Goal: Use online tool/utility: Utilize a website feature to perform a specific function

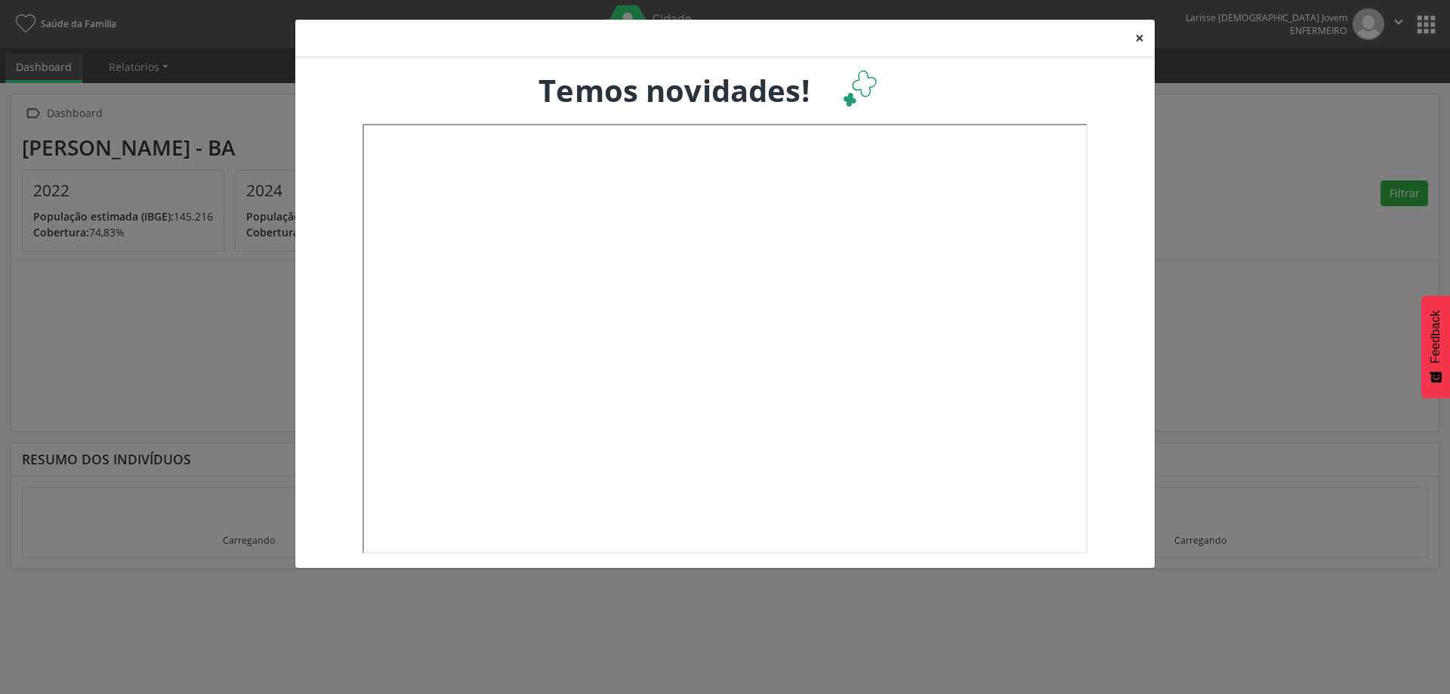
click at [1138, 34] on button "×" at bounding box center [1140, 38] width 30 height 37
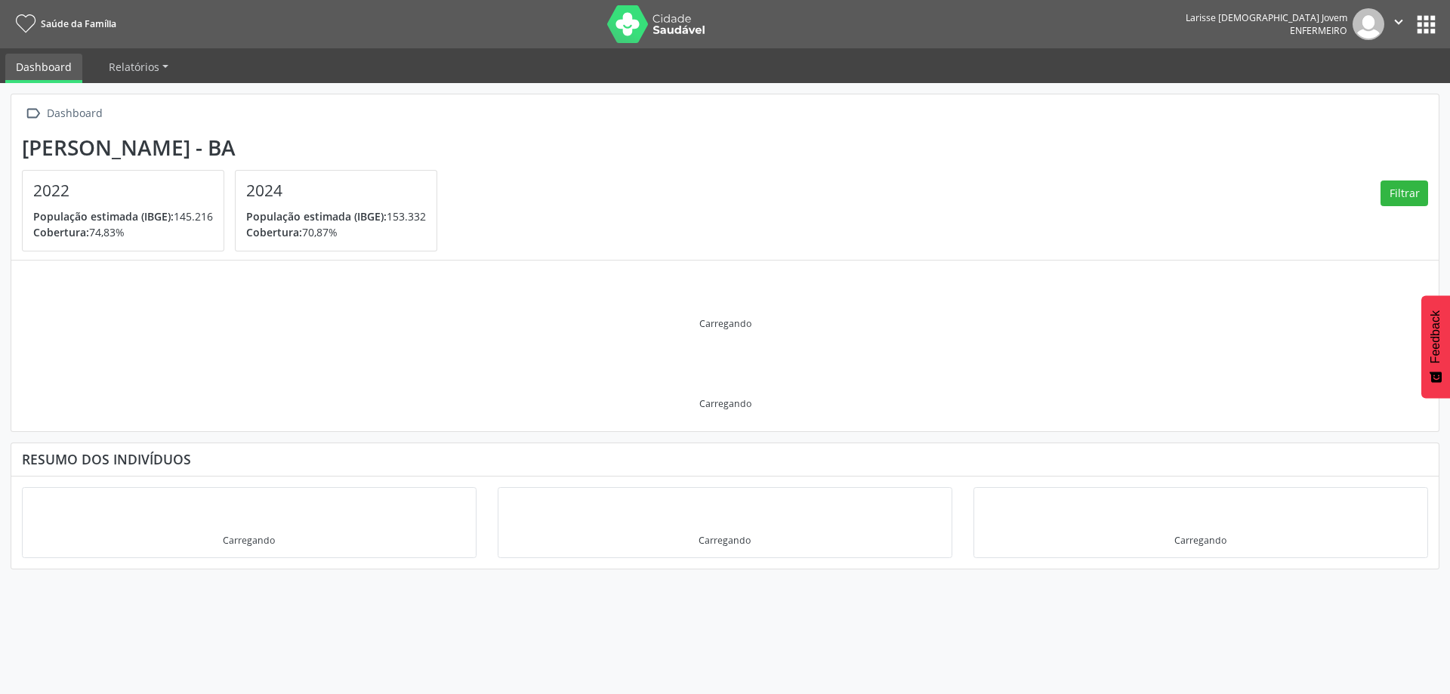
click at [1423, 29] on button "apps" at bounding box center [1426, 24] width 26 height 26
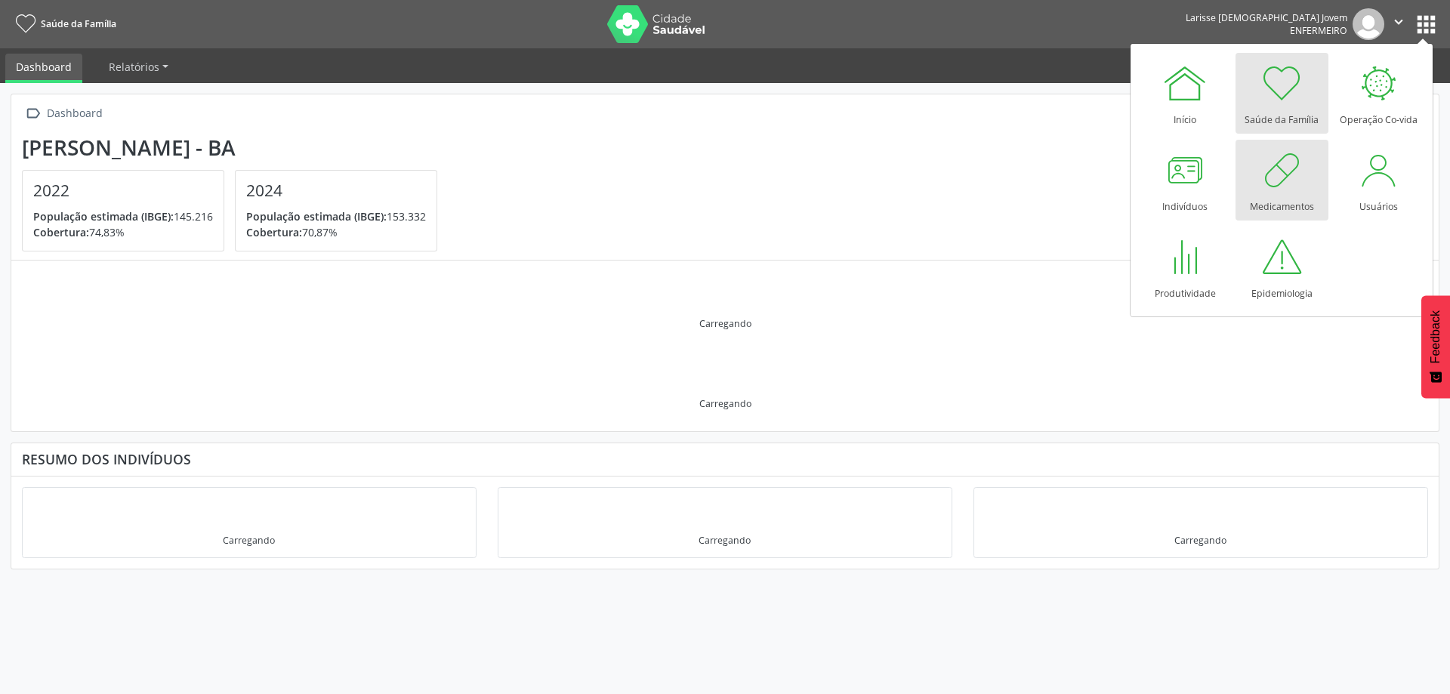
click at [1281, 181] on div at bounding box center [1281, 169] width 45 height 45
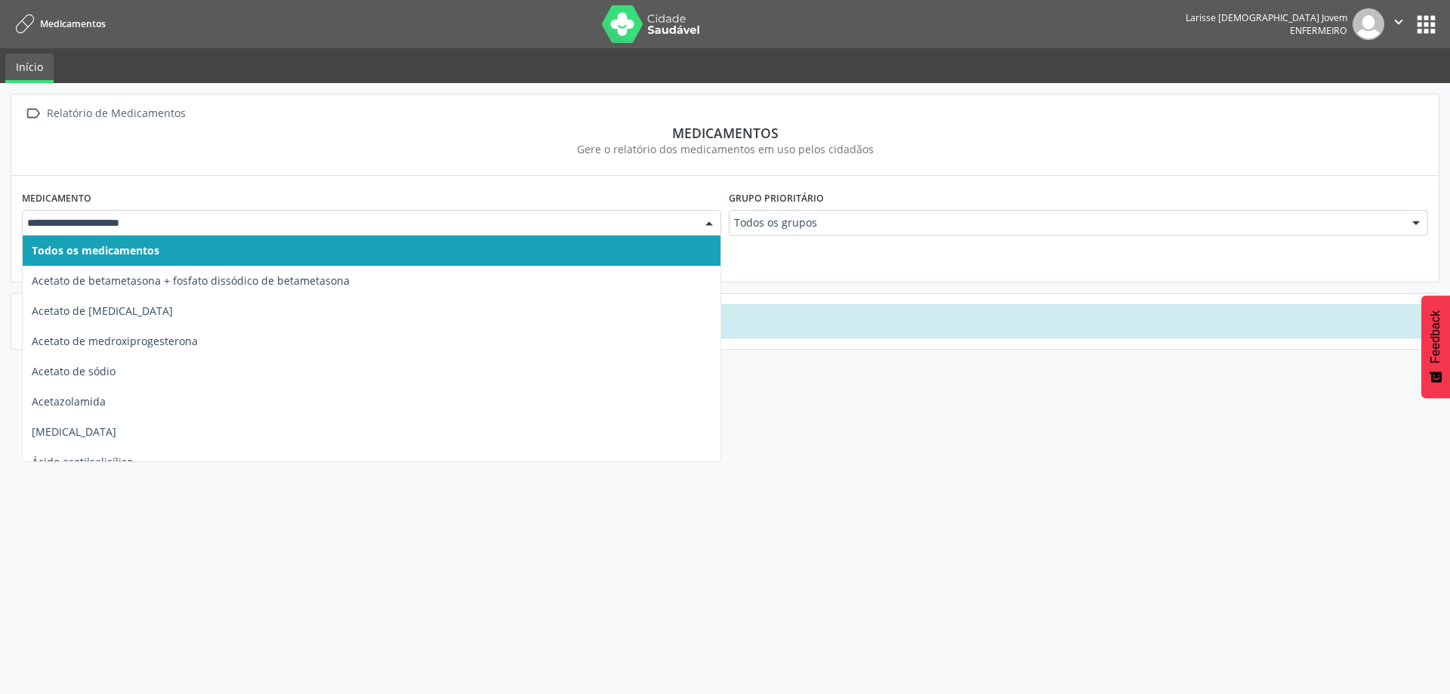
click at [582, 211] on div at bounding box center [372, 223] width 700 height 26
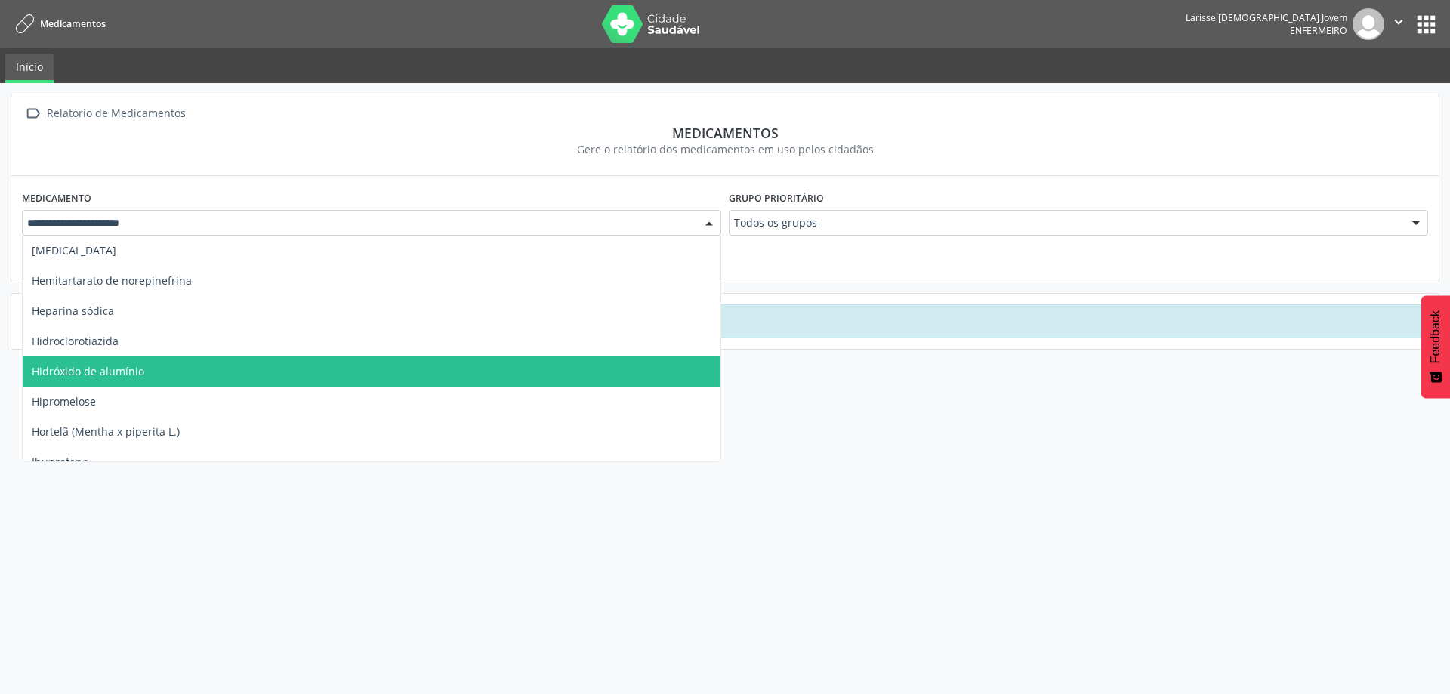
scroll to position [3475, 0]
click at [265, 380] on span "Insulina humana regular" at bounding box center [372, 372] width 698 height 30
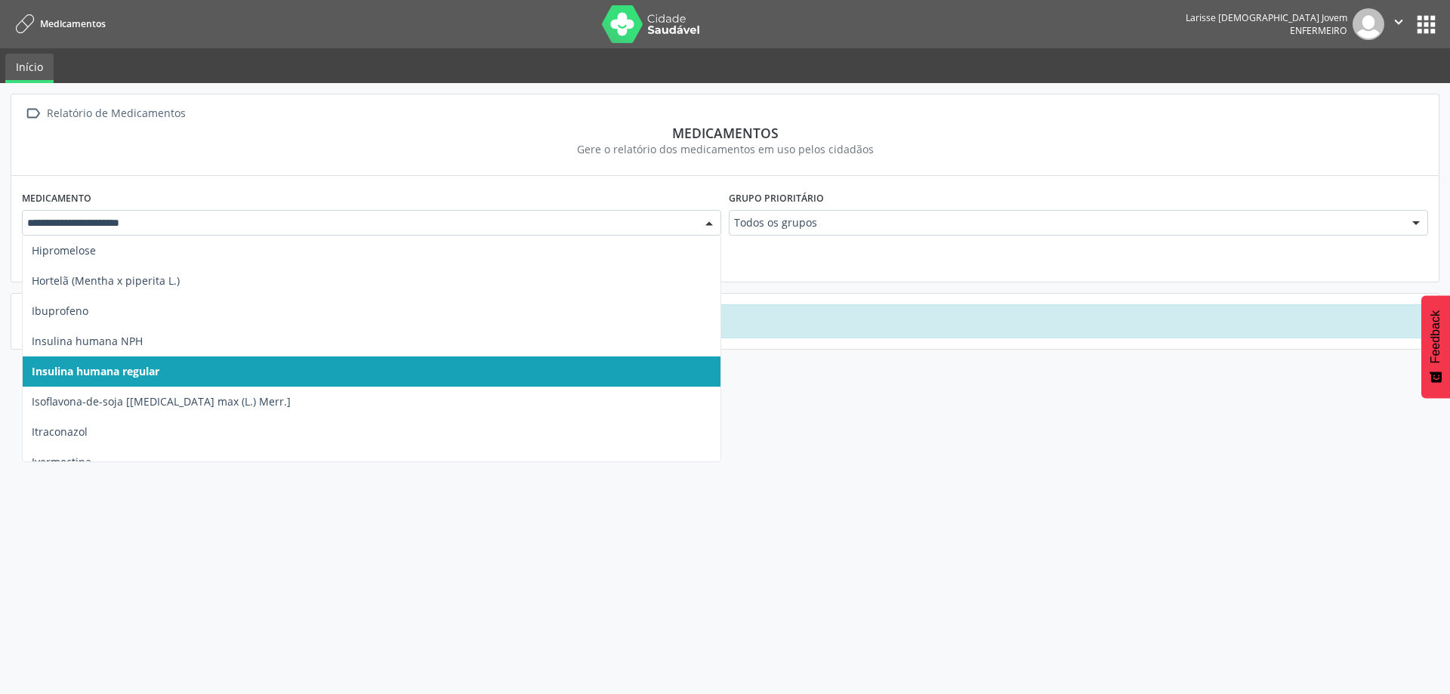
click at [193, 368] on span "Insulina humana regular" at bounding box center [372, 372] width 698 height 30
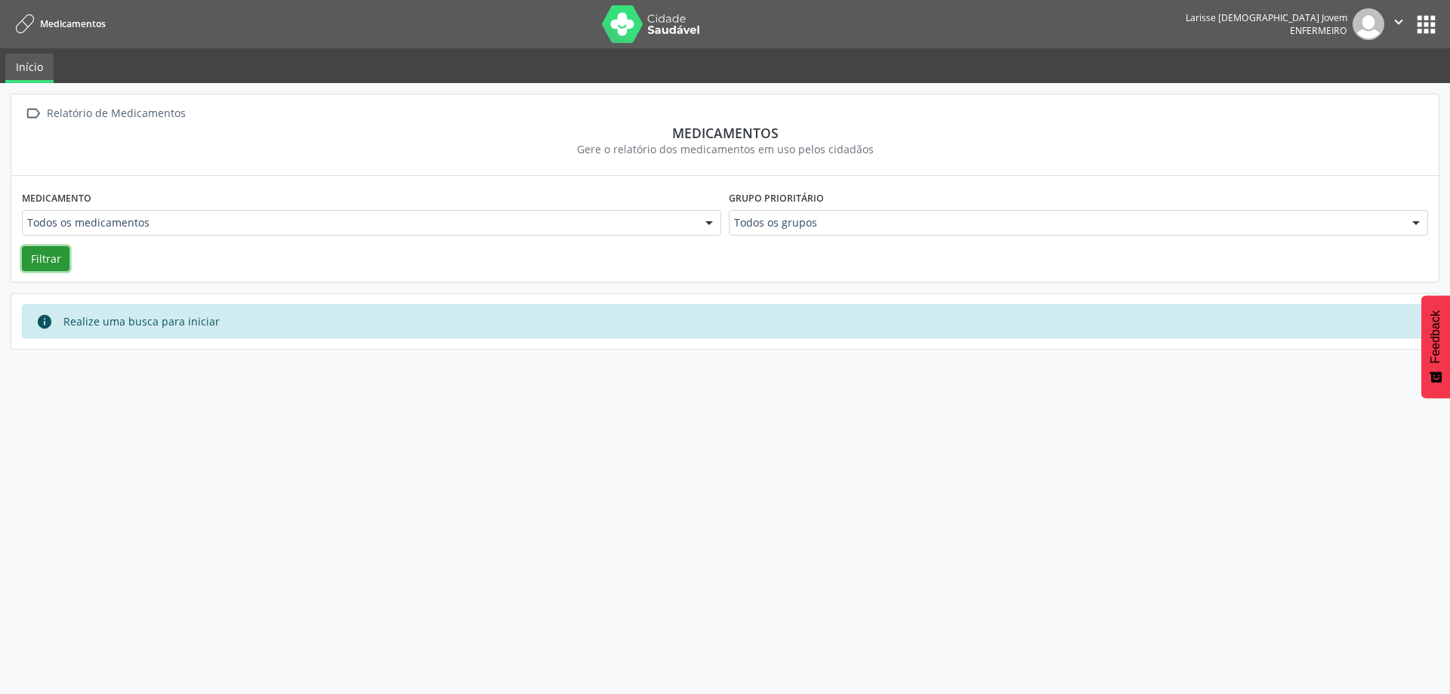
click at [45, 261] on button "Filtrar" at bounding box center [46, 259] width 48 height 26
